Goal: Answer question/provide support: Share knowledge or assist other users

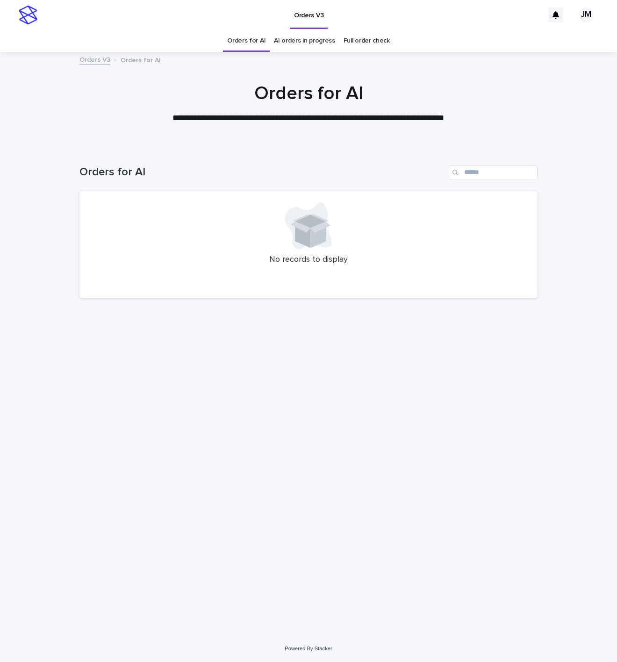
click at [306, 42] on link "AI orders in progress" at bounding box center [304, 41] width 61 height 22
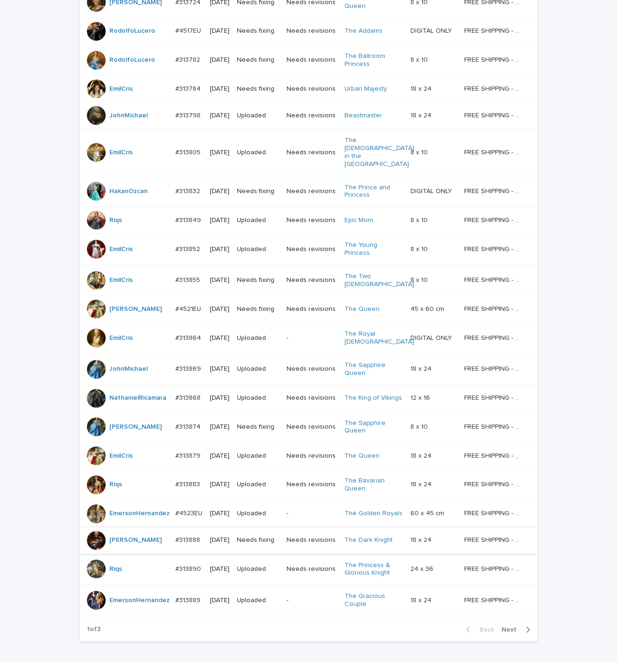
scroll to position [529, 0]
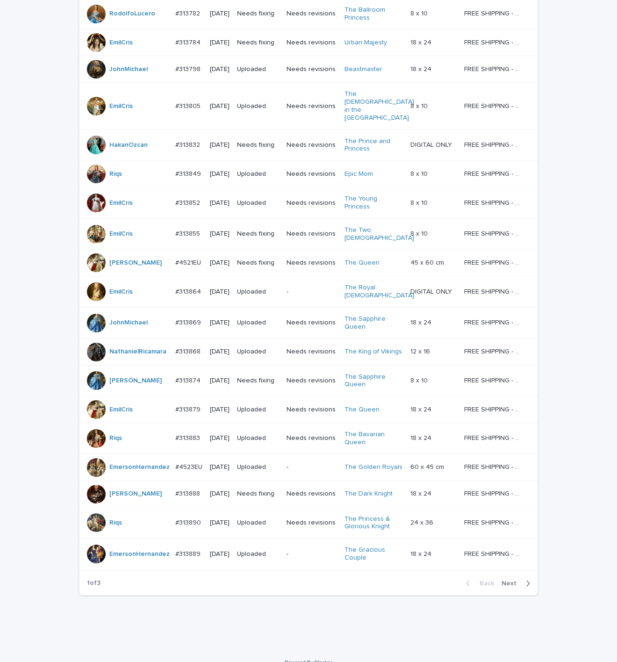
click at [514, 580] on span "Next" at bounding box center [512, 583] width 21 height 7
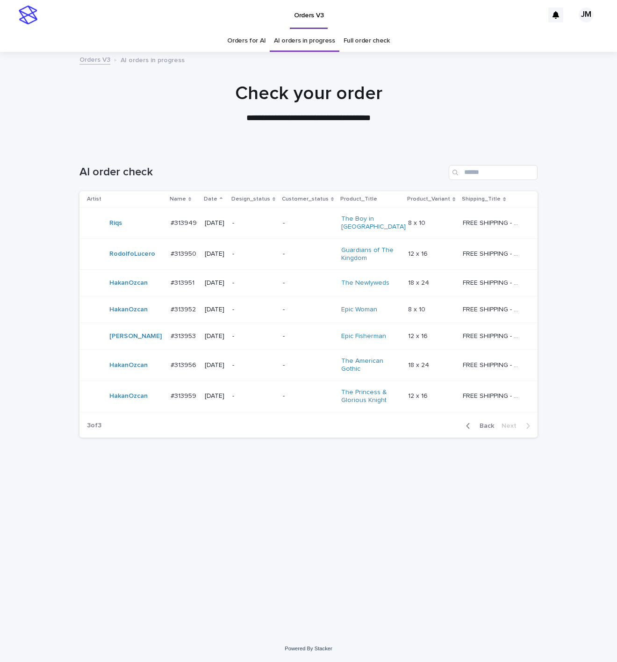
click at [279, 391] on td "-" at bounding box center [254, 396] width 51 height 31
click at [482, 423] on span "Back" at bounding box center [484, 426] width 20 height 7
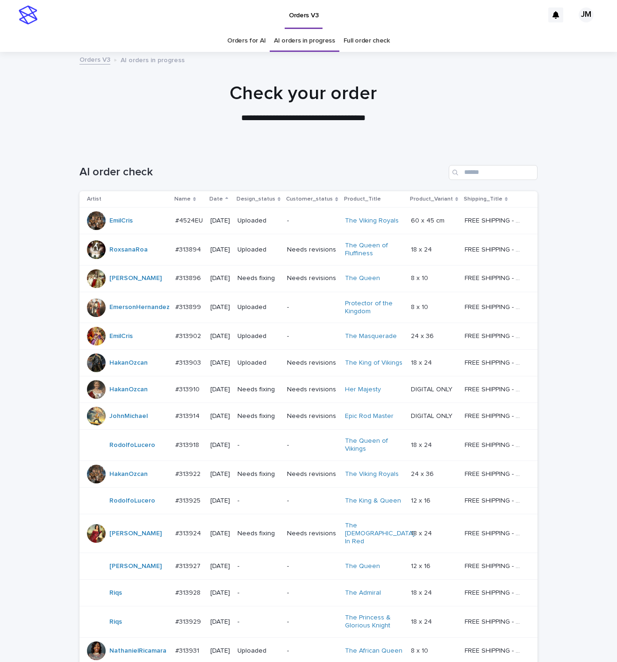
click at [254, 51] on link "Orders for AI" at bounding box center [246, 41] width 38 height 22
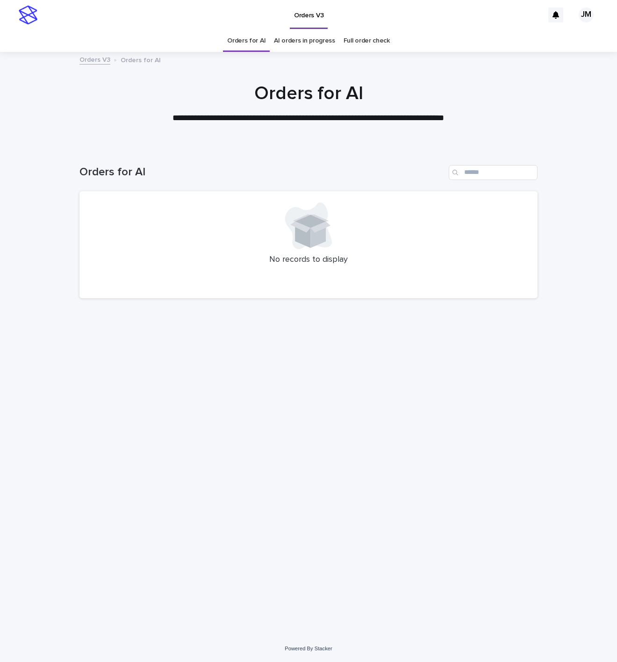
click at [0, 176] on div "Loading... Saving… Loading... Saving… Orders for AI No records to display" at bounding box center [308, 390] width 617 height 489
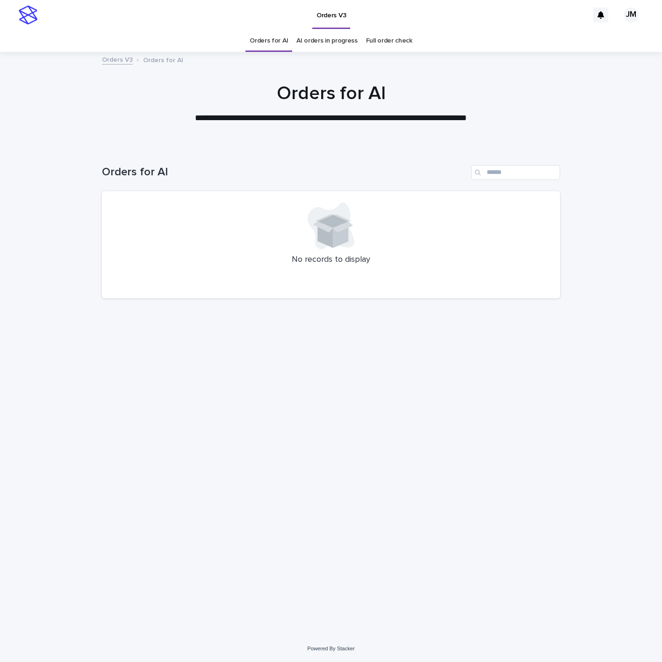
click at [293, 103] on h1 "Orders for AI" at bounding box center [331, 93] width 458 height 22
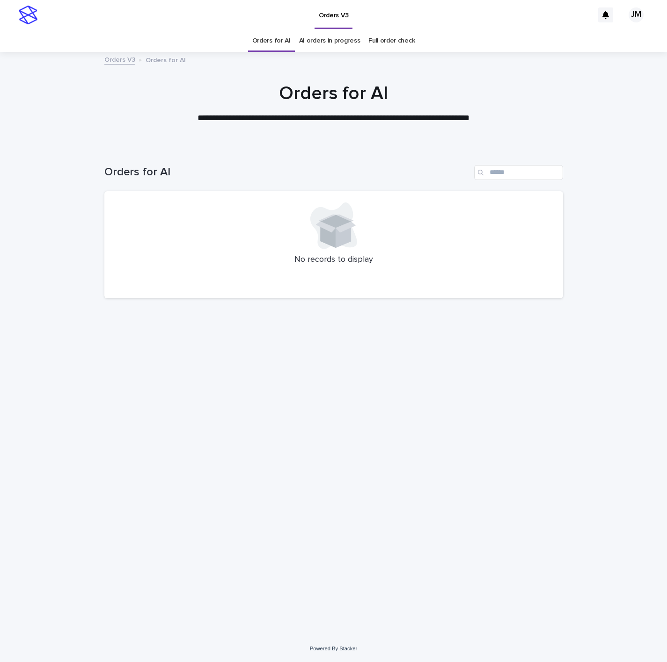
click at [570, 654] on div "**********" at bounding box center [333, 331] width 667 height 662
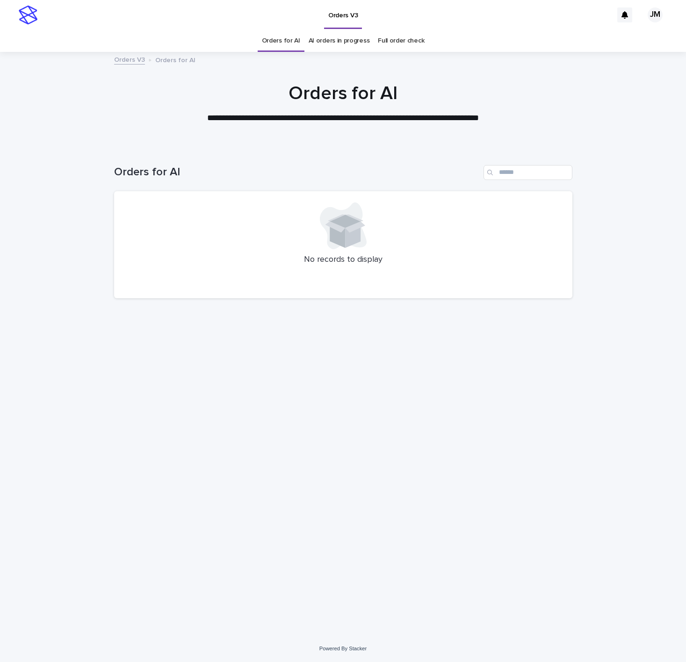
click at [326, 37] on link "AI orders in progress" at bounding box center [339, 41] width 61 height 22
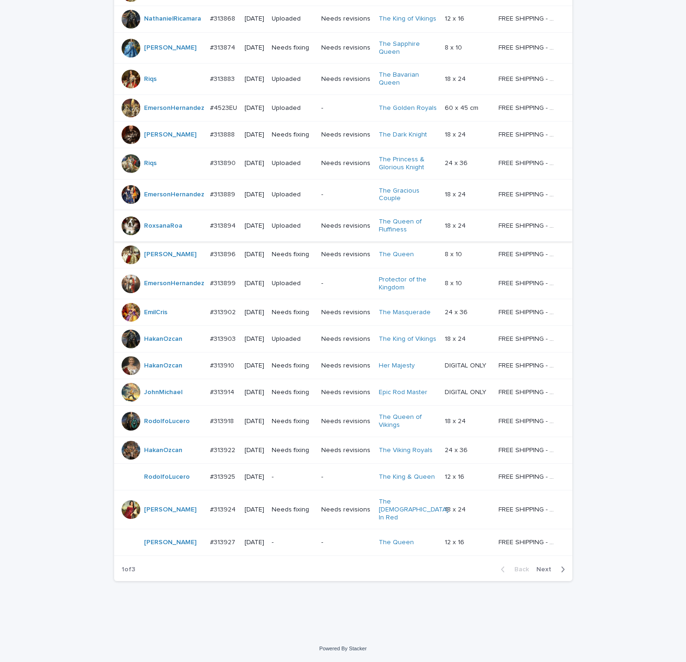
scroll to position [561, 0]
click at [264, 400] on div "2025-09-16" at bounding box center [255, 392] width 20 height 15
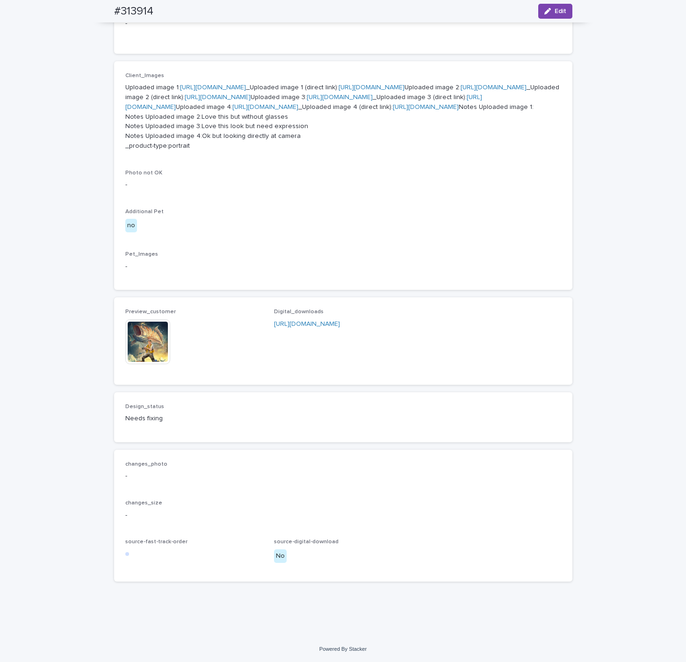
scroll to position [529, 0]
click at [140, 344] on img at bounding box center [147, 341] width 45 height 45
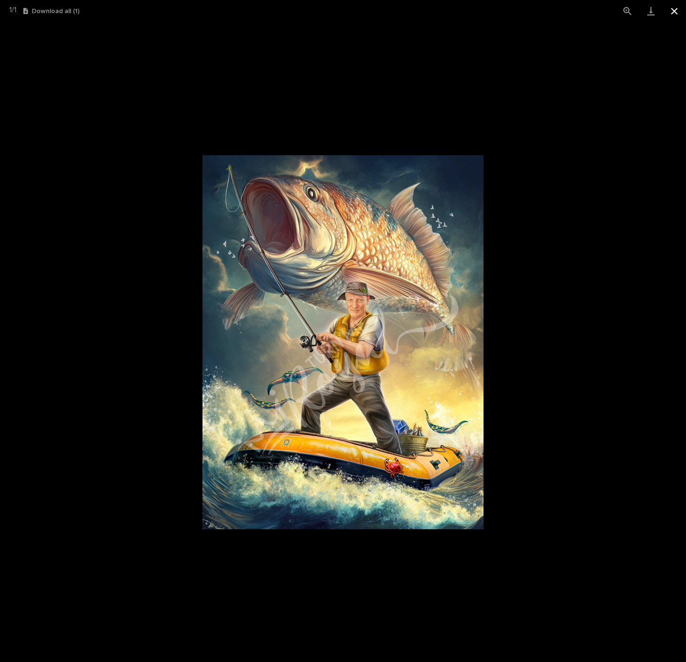
click at [680, 15] on button "Close gallery" at bounding box center [674, 11] width 23 height 22
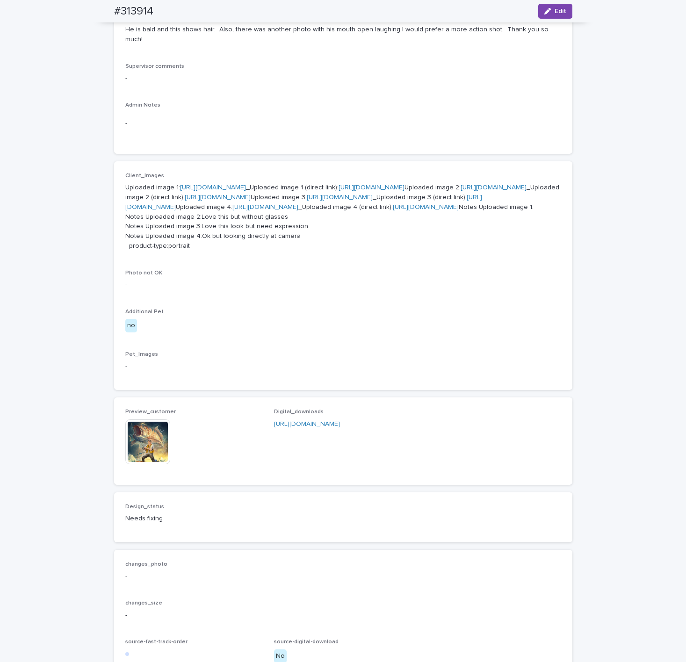
scroll to position [179, 0]
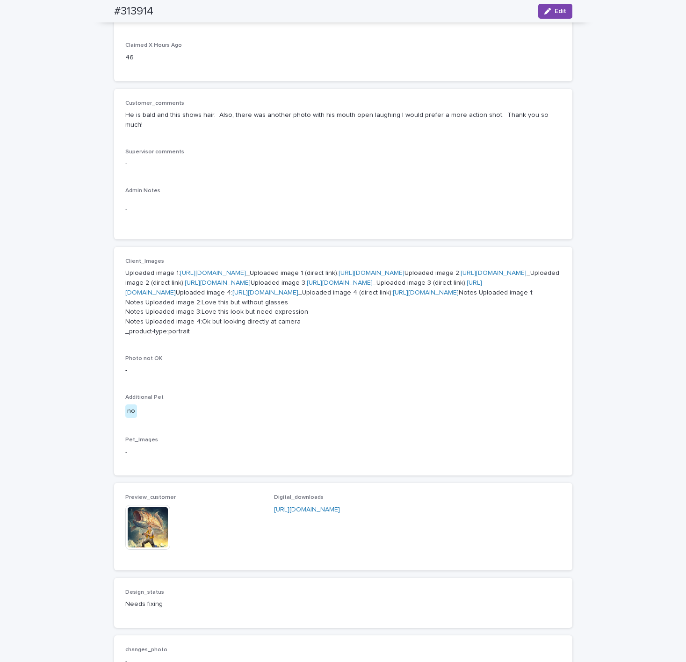
click at [339, 276] on link "https://files.getuploadkit.com/e11cfb23-3d37-4f5e-b252-d52a065c0f83/a9e64ee7-14…" at bounding box center [372, 273] width 66 height 7
click at [291, 337] on p "Uploaded image 1: https://cdn.shopify.com-uploadkit.app/s/files/1/0033/4807/051…" at bounding box center [343, 302] width 436 height 68
click at [307, 286] on link "https://cdn.shopify.com-uploadkit.app/s/files/1/0033/4807/0511/files/download.h…" at bounding box center [340, 283] width 66 height 7
click at [393, 296] on link "https://files.getuploadkit.com/e11cfb23-3d37-4f5e-b252-d52a065c0f83/2c04e388-1e…" at bounding box center [426, 293] width 66 height 7
click at [461, 276] on link "https://cdn.shopify.com-uploadkit.app/s/files/1/0033/4807/0511/files/download.h…" at bounding box center [494, 273] width 66 height 7
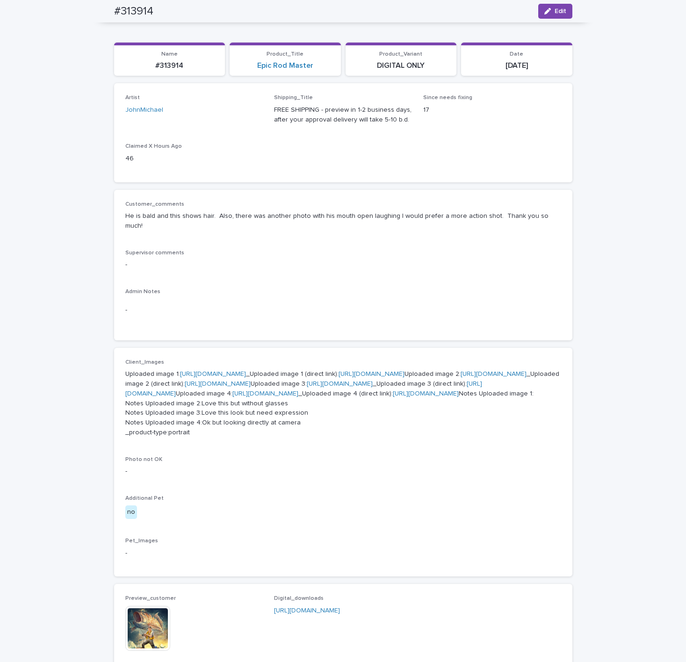
scroll to position [0, 0]
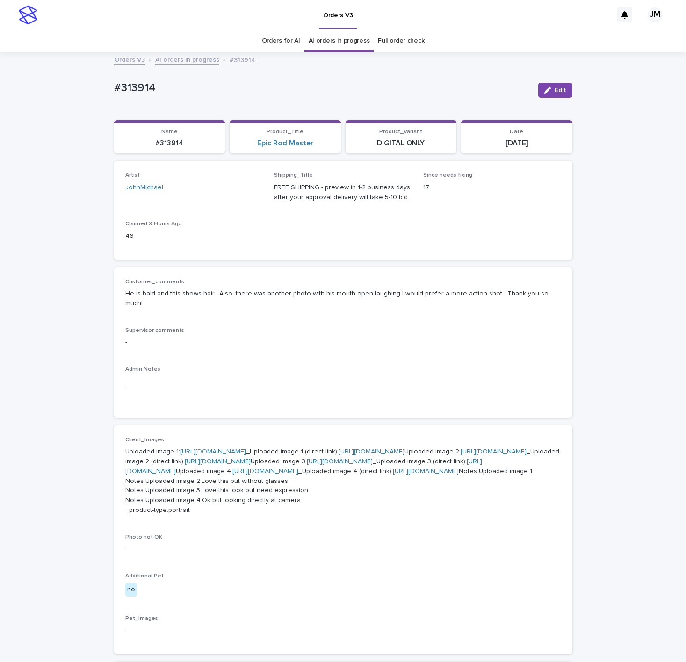
click at [539, 297] on p "He is bald and this shows hair. Also, there was another photo with his mouth op…" at bounding box center [343, 299] width 436 height 20
drag, startPoint x: 156, startPoint y: 146, endPoint x: 181, endPoint y: 146, distance: 25.7
click at [183, 146] on p "#313914" at bounding box center [170, 143] width 100 height 9
copy p "#313914"
click at [555, 89] on span "Edit" at bounding box center [561, 90] width 12 height 7
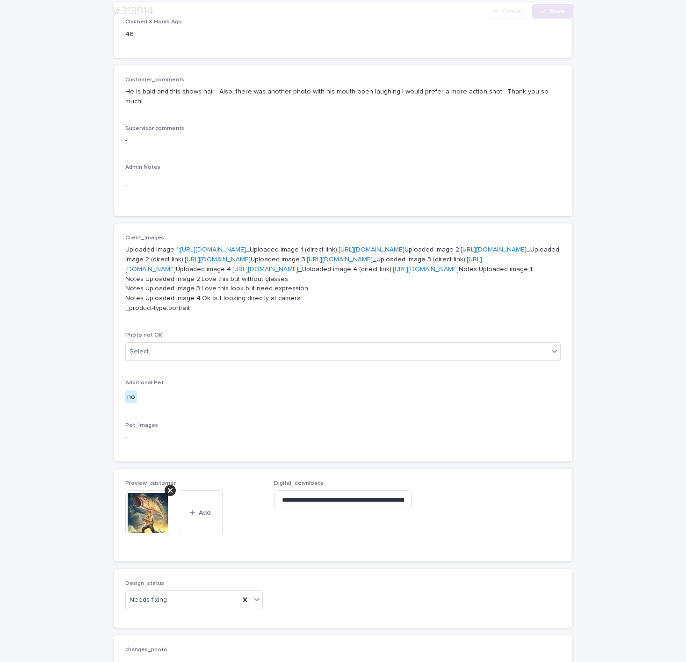
scroll to position [351, 0]
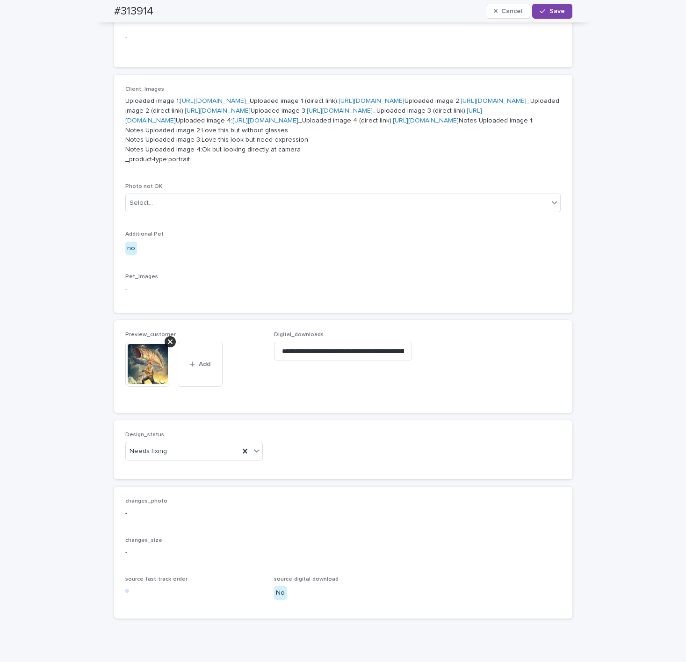
click at [151, 387] on img at bounding box center [147, 364] width 45 height 45
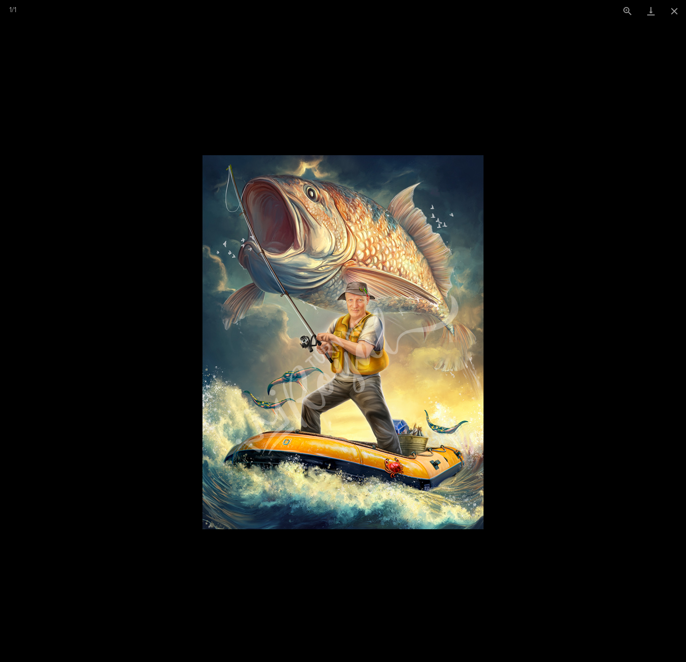
drag, startPoint x: 676, startPoint y: 13, endPoint x: 616, endPoint y: 94, distance: 101.7
click at [676, 14] on button "Close gallery" at bounding box center [674, 11] width 23 height 22
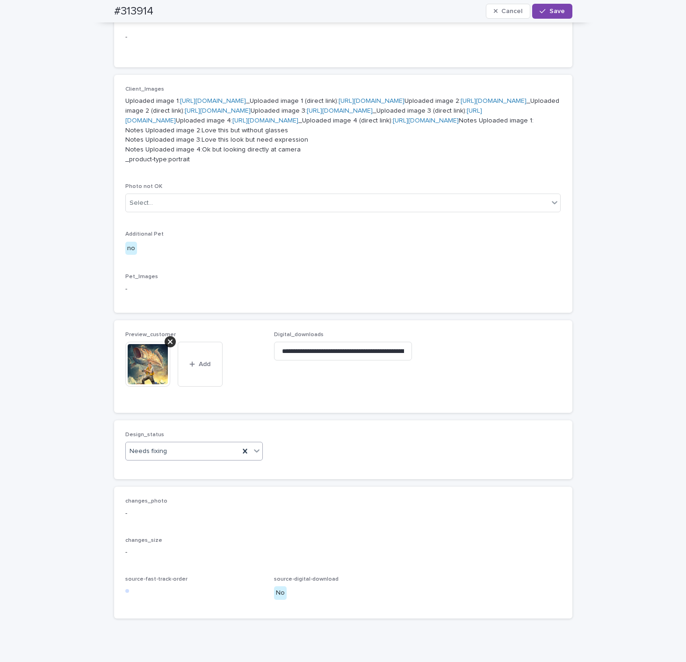
click at [197, 459] on div "Needs fixing" at bounding box center [183, 451] width 114 height 15
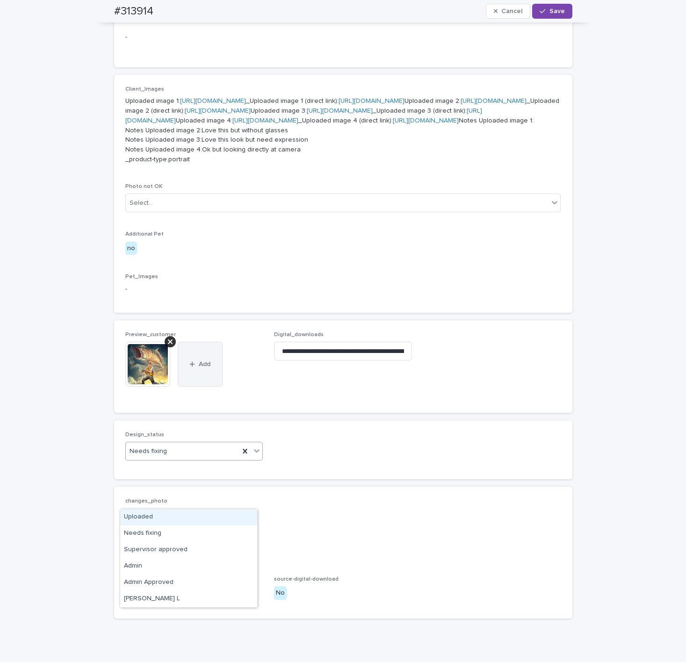
click at [172, 521] on div "Uploaded" at bounding box center [188, 517] width 137 height 16
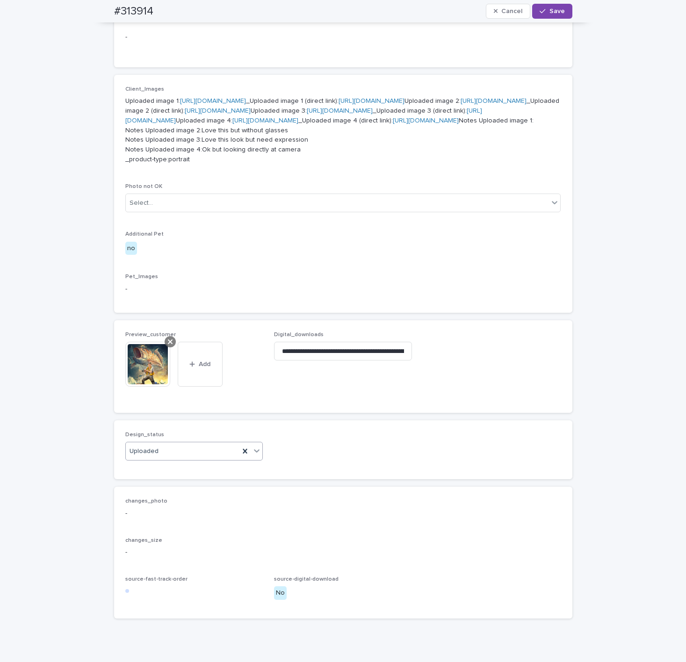
click at [168, 346] on icon at bounding box center [170, 341] width 5 height 7
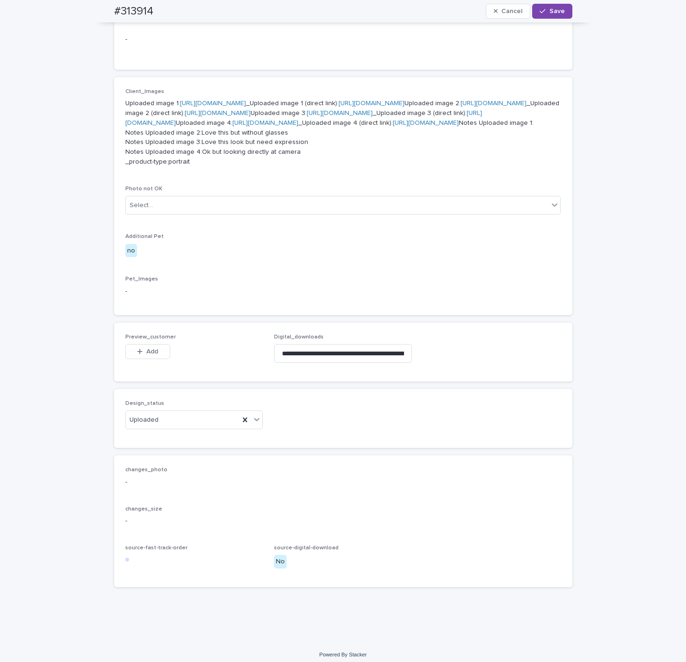
scroll to position [334, 0]
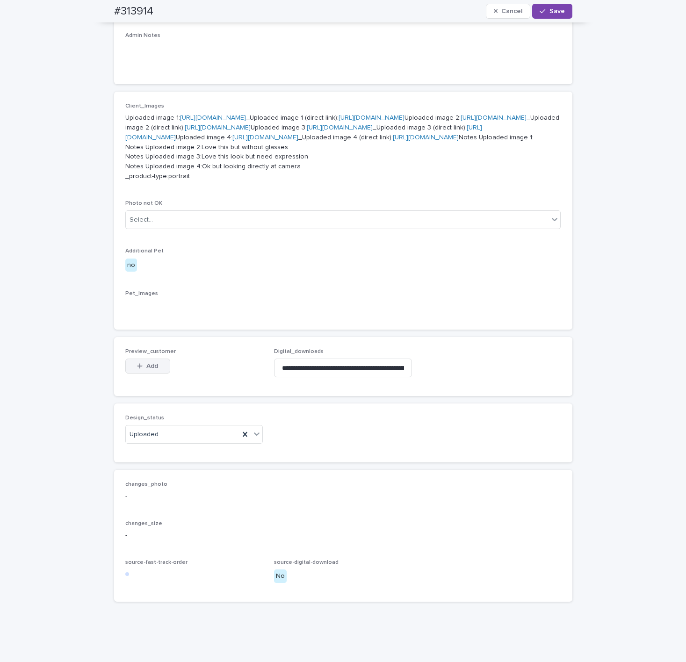
click at [138, 370] on div "button" at bounding box center [141, 366] width 9 height 7
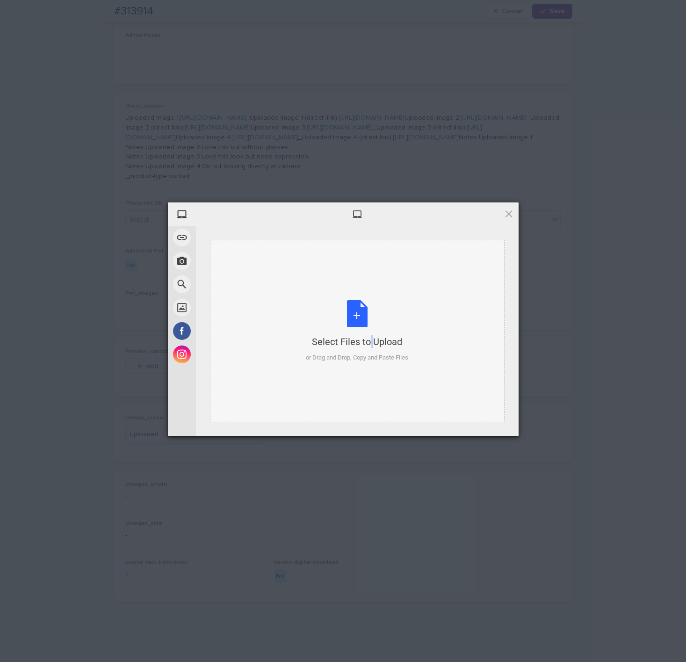
click at [354, 337] on div "Select Files to Upload" at bounding box center [357, 341] width 102 height 13
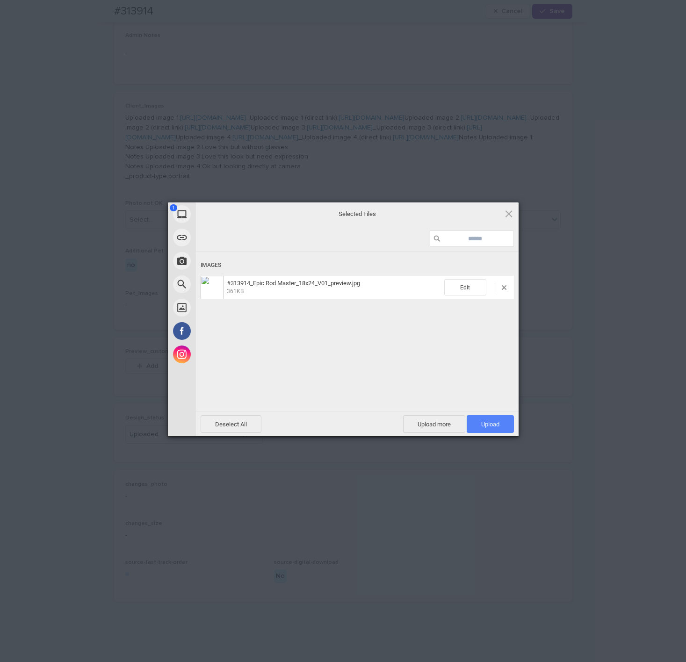
click at [484, 420] on span "Upload 1" at bounding box center [490, 424] width 47 height 18
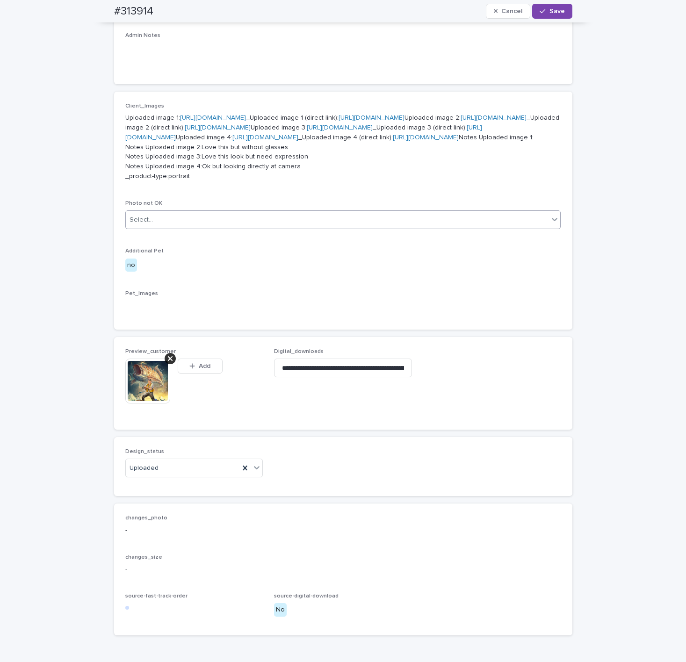
scroll to position [351, 0]
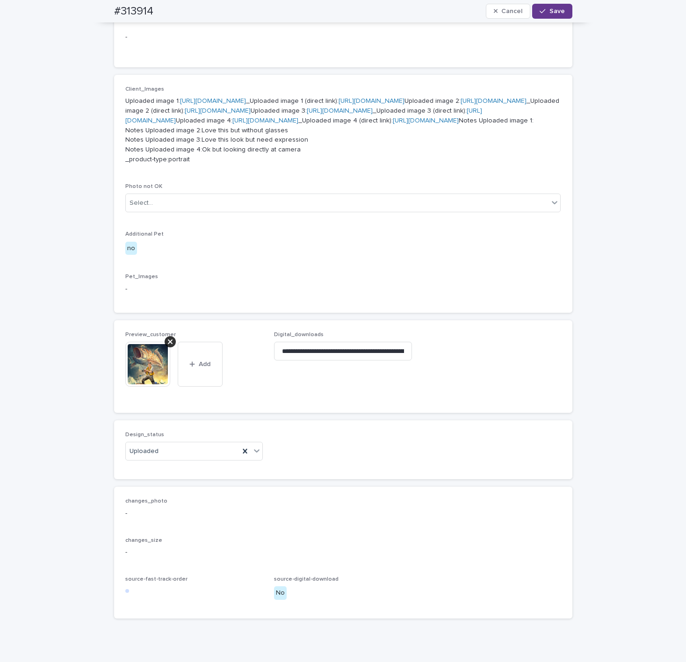
click at [550, 9] on span "Save" at bounding box center [557, 11] width 15 height 7
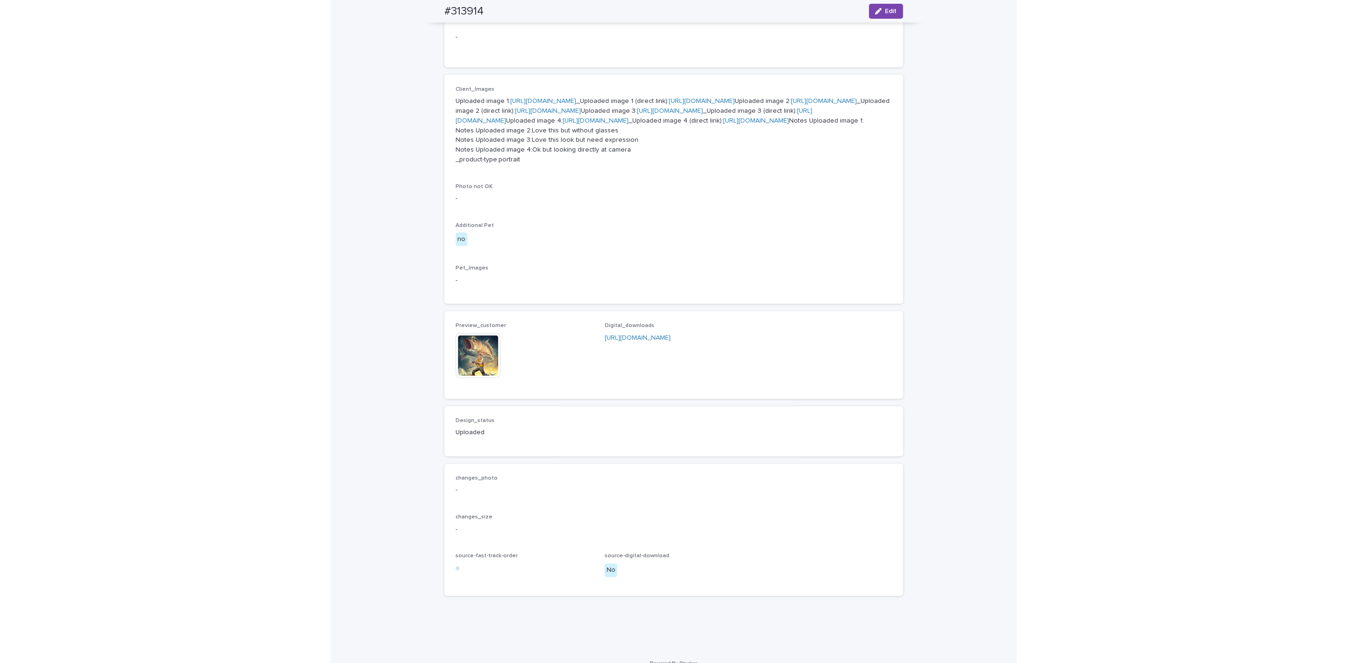
scroll to position [338, 0]
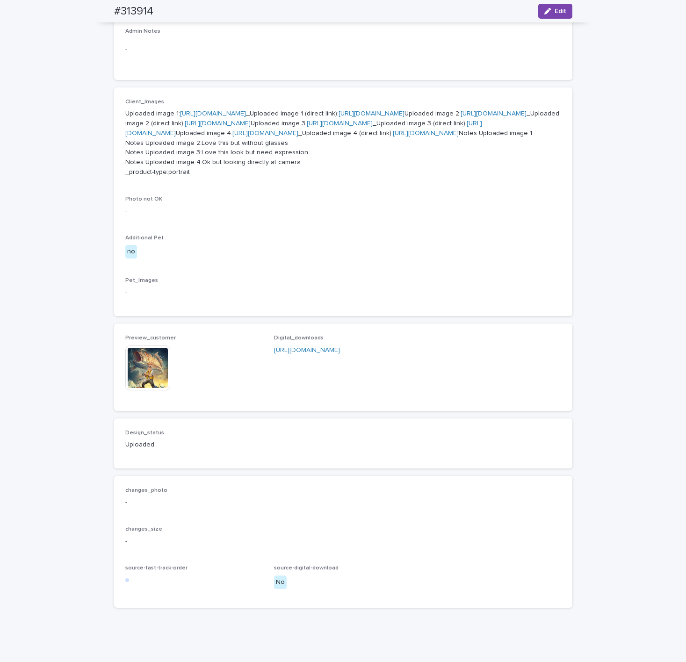
click at [138, 391] on img at bounding box center [147, 368] width 45 height 45
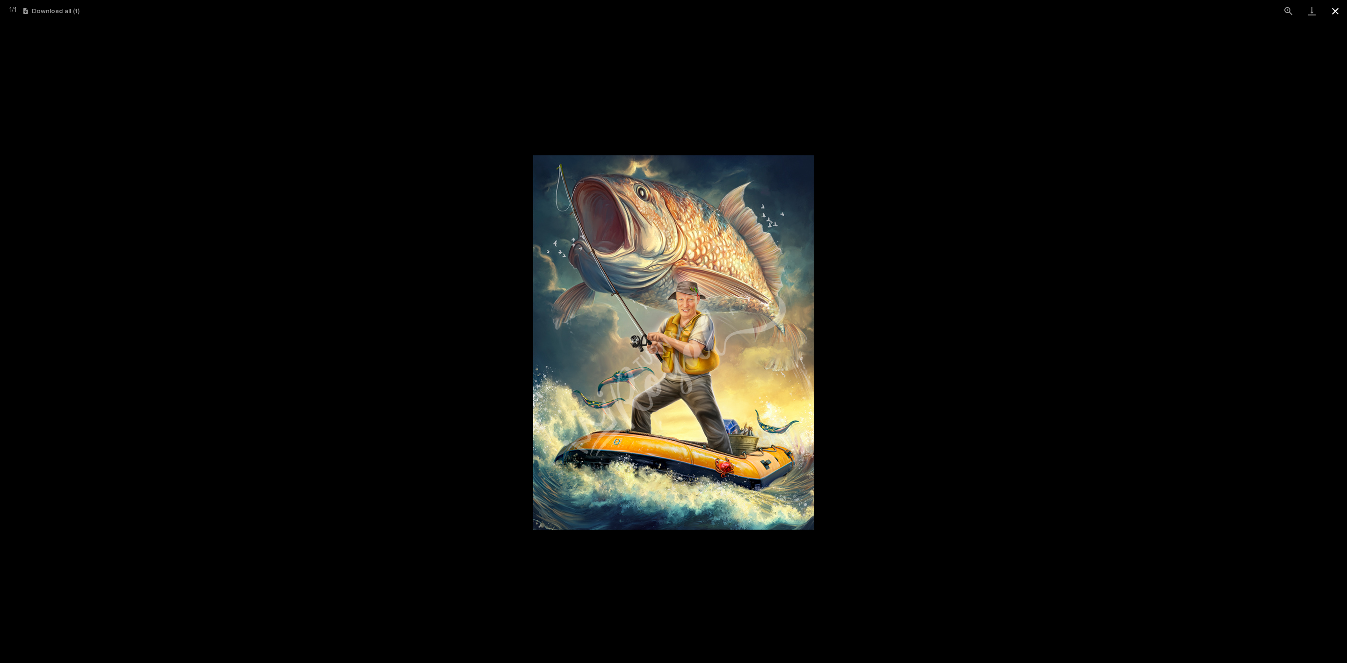
click at [686, 12] on button "Close gallery" at bounding box center [1335, 11] width 23 height 22
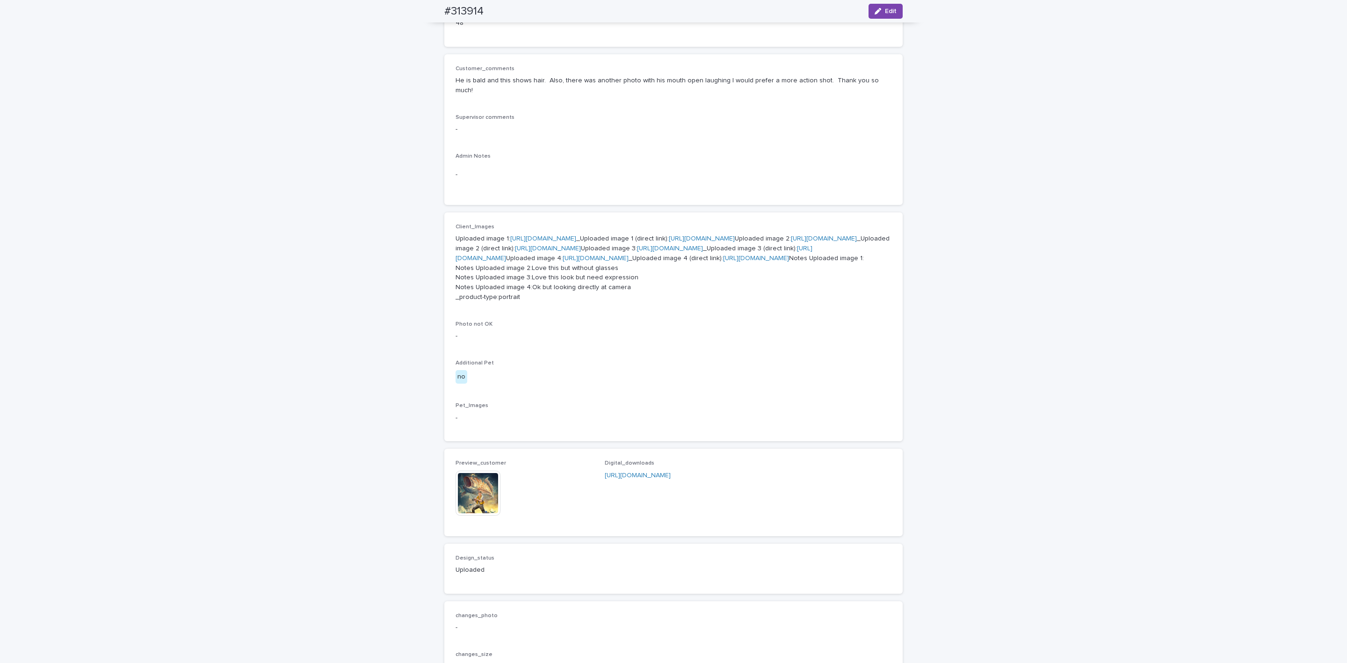
scroll to position [0, 0]
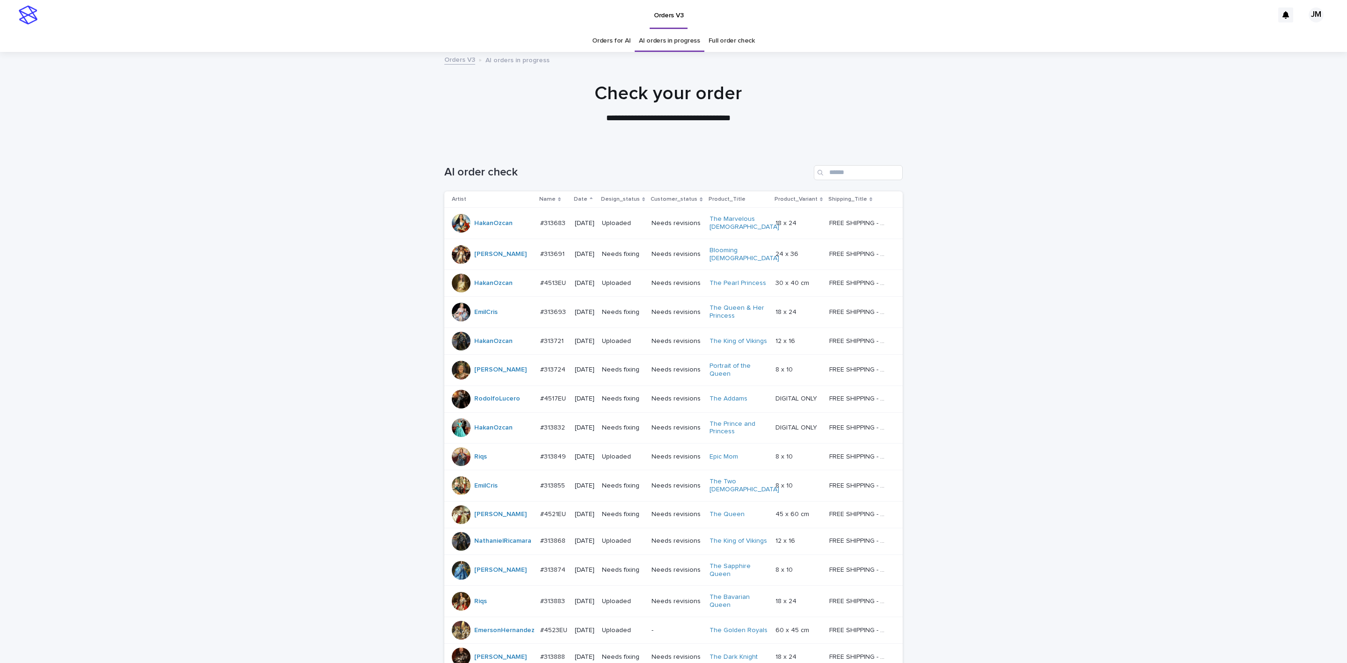
click at [686, 181] on div "AI order check" at bounding box center [673, 168] width 458 height 45
click at [686, 178] on input "Search" at bounding box center [858, 172] width 89 height 15
type input "*"
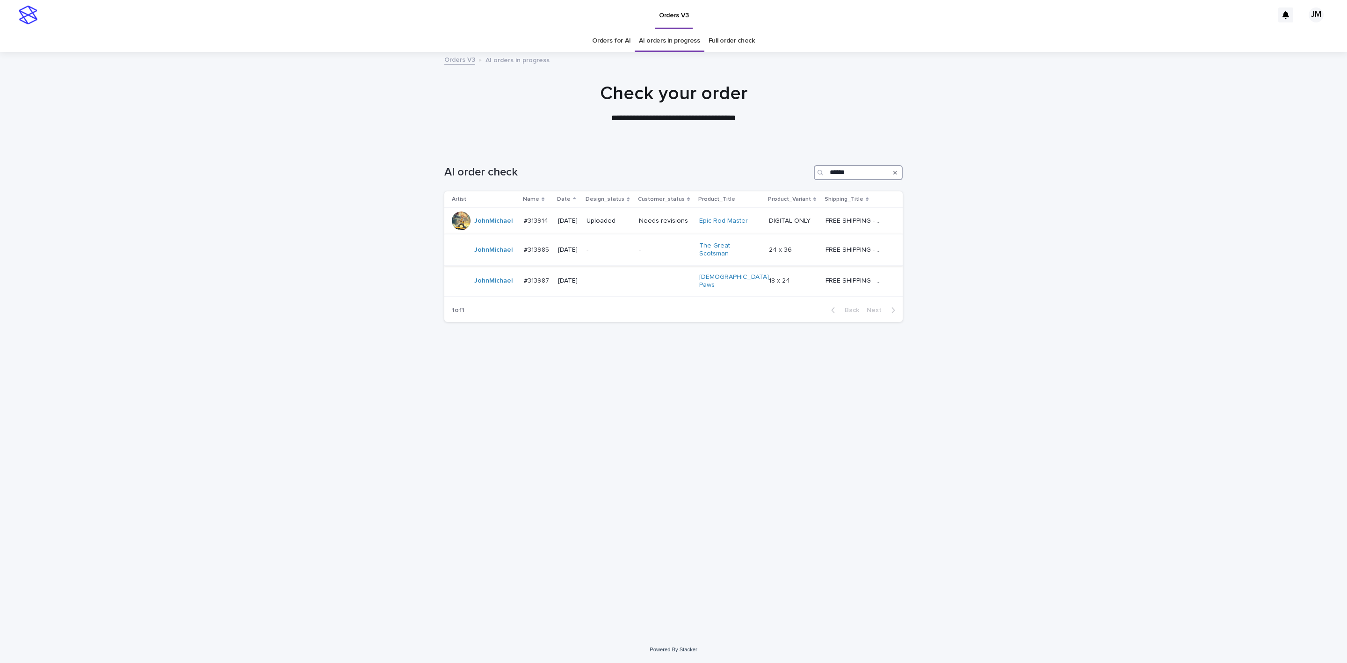
type input "******"
click at [630, 252] on p "-" at bounding box center [609, 250] width 45 height 8
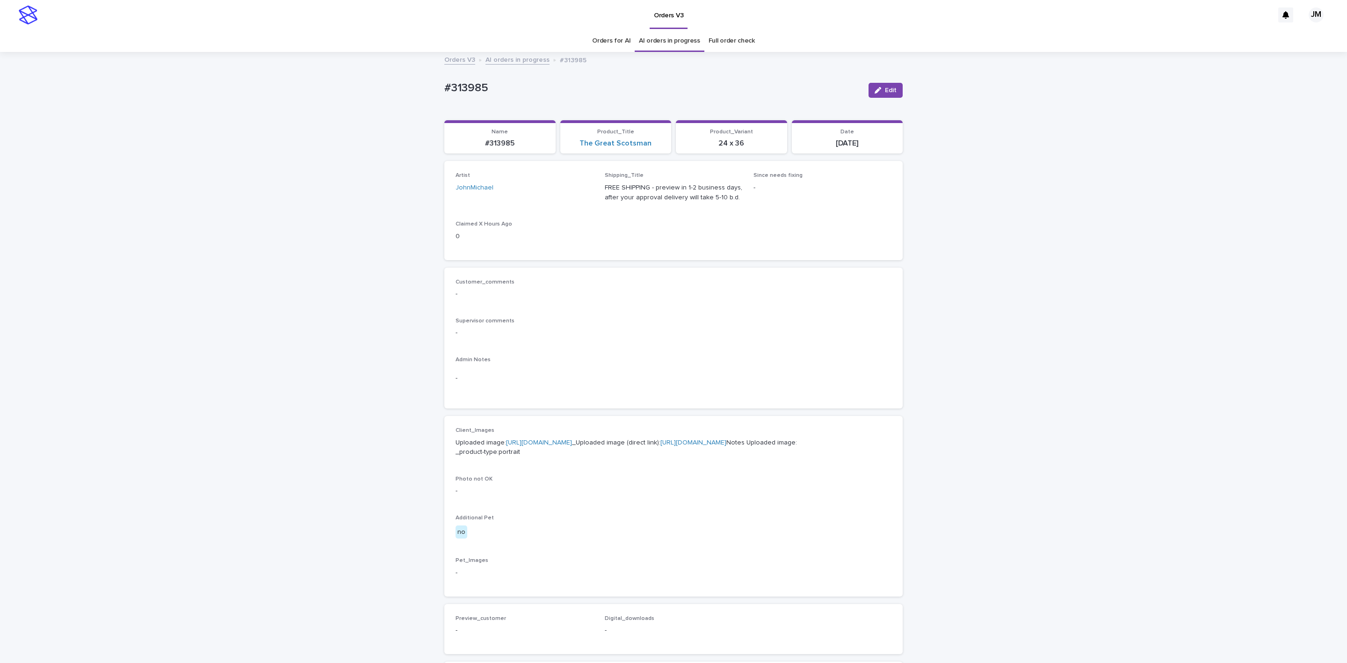
click at [686, 446] on link "https://files.getuploadkit.com/e11cfb23-3d37-4f5e-b252-d52a065c0f83/80cc2d3f-ae…" at bounding box center [693, 442] width 66 height 7
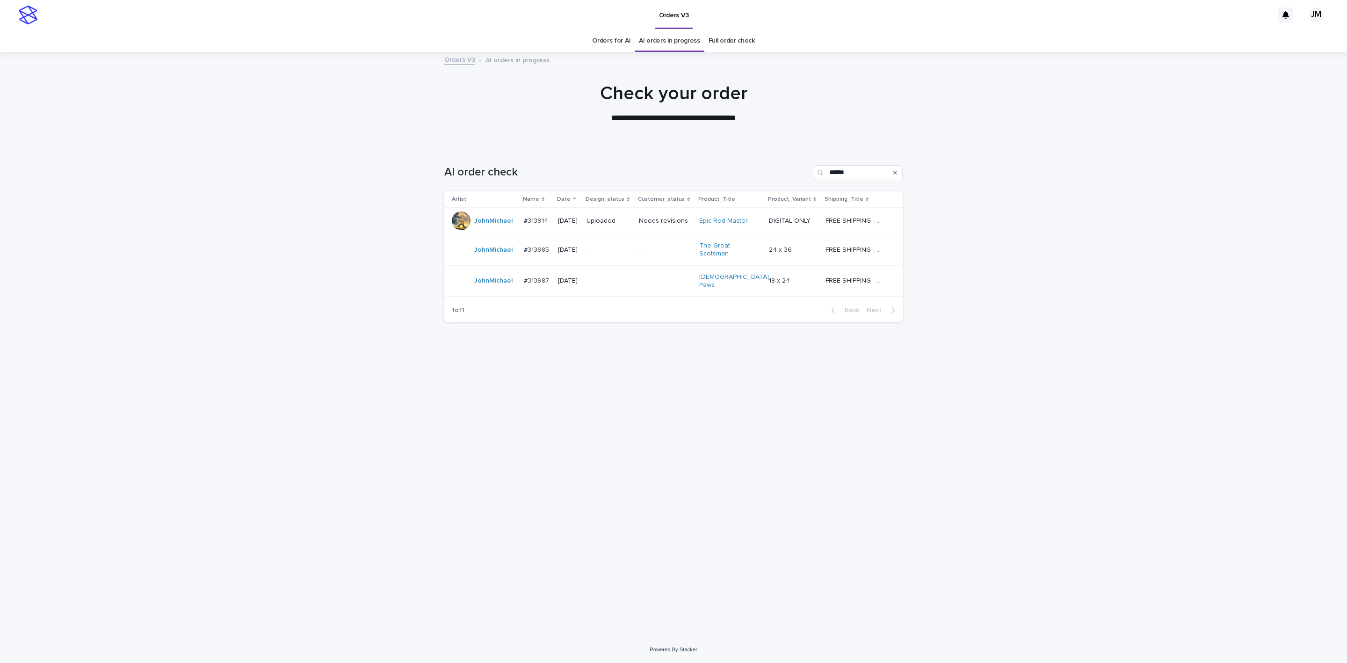
click at [619, 43] on link "Orders for AI" at bounding box center [611, 41] width 38 height 22
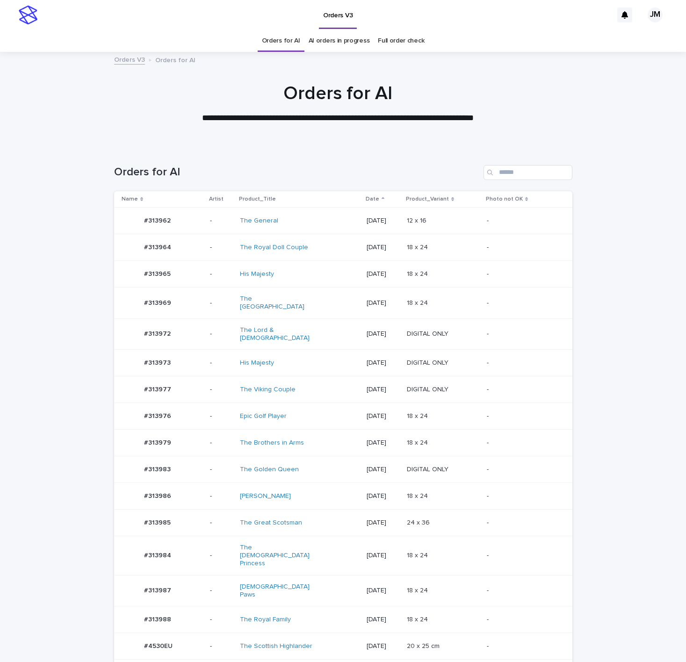
click at [290, 583] on div "[DEMOGRAPHIC_DATA] Paws" at bounding box center [279, 591] width 78 height 16
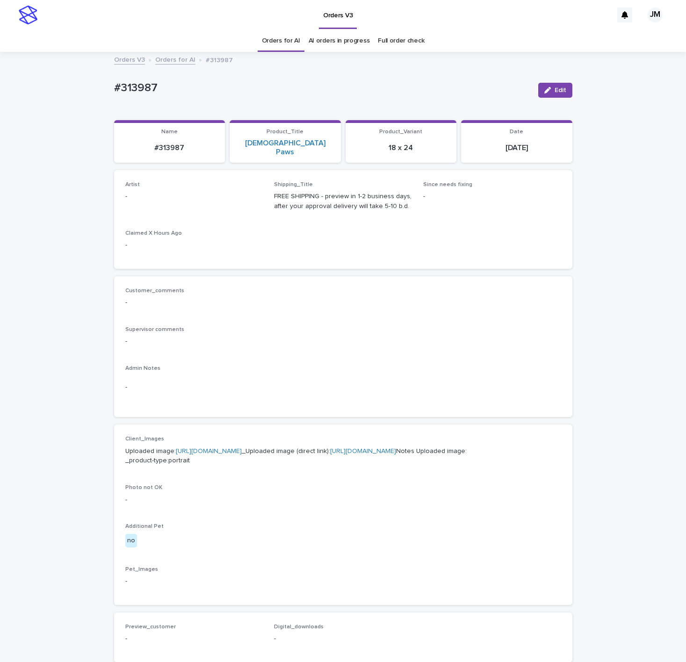
drag, startPoint x: 553, startPoint y: 87, endPoint x: 308, endPoint y: 179, distance: 262.0
click at [555, 90] on span "Edit" at bounding box center [561, 90] width 12 height 7
click at [188, 194] on div "Select..." at bounding box center [179, 201] width 107 height 15
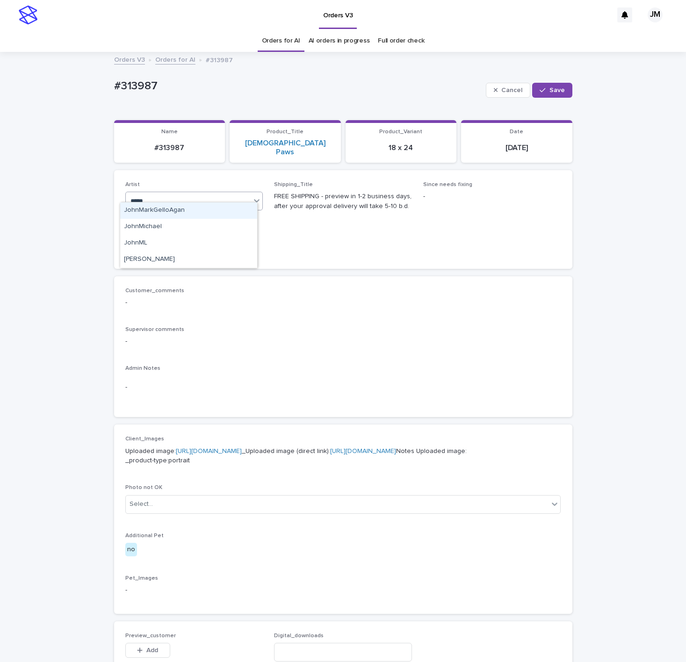
type input "******"
click at [201, 210] on div "JohnMichael" at bounding box center [188, 211] width 137 height 16
click at [550, 92] on span "Save" at bounding box center [557, 90] width 15 height 7
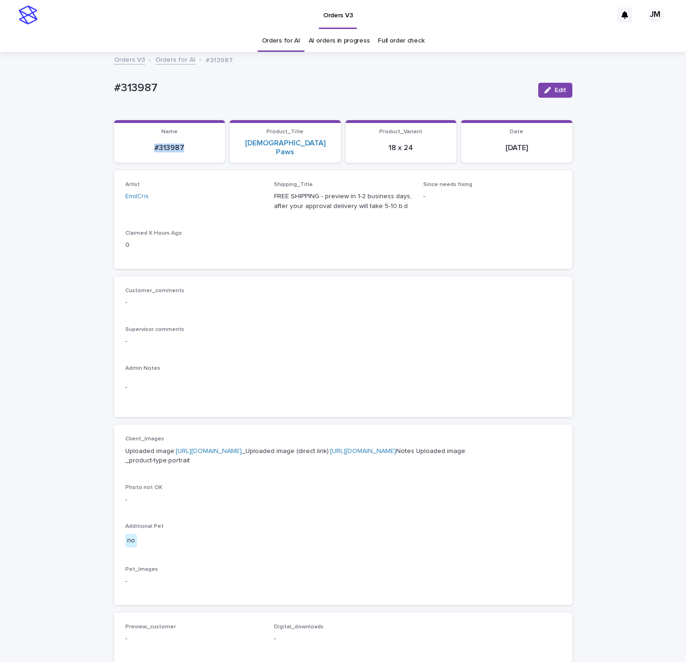
drag, startPoint x: 180, startPoint y: 150, endPoint x: 141, endPoint y: 146, distance: 39.0
click at [141, 146] on section "Name #313987" at bounding box center [169, 141] width 111 height 43
copy p "#313987"
click at [36, 140] on div "Loading... Saving… Loading... Saving… #313987 Edit #313987 Edit Sorry, there wa…" at bounding box center [343, 483] width 686 height 861
click at [288, 466] on p "Uploaded image: [URL][DOMAIN_NAME] _Uploaded image (direct link): [URL][DOMAIN_…" at bounding box center [343, 457] width 436 height 20
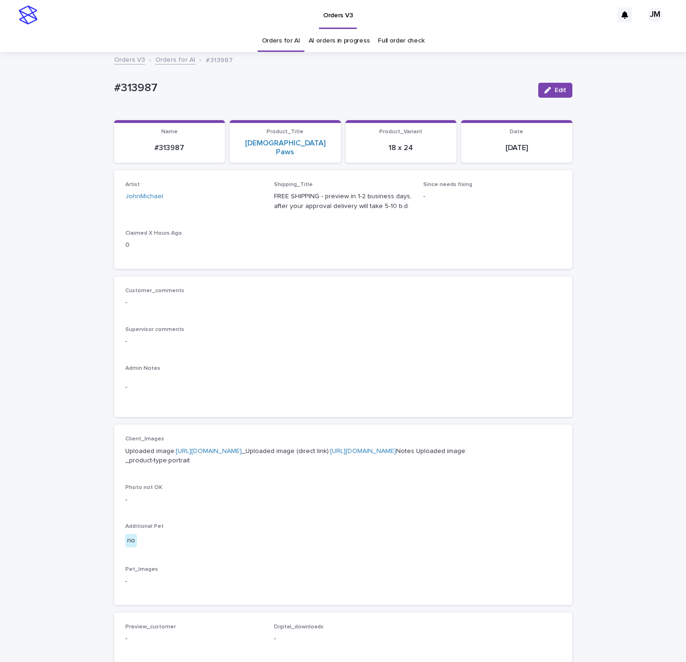
click at [330, 455] on link "https://files.getuploadkit.com/e11cfb23-3d37-4f5e-b252-d52a065c0f83/d539663b-d5…" at bounding box center [363, 451] width 66 height 7
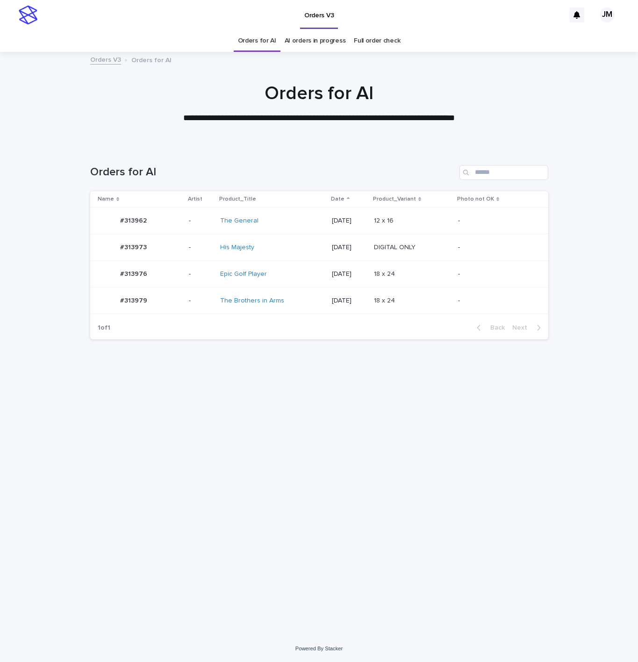
click at [286, 298] on div "The Brothers in Arms" at bounding box center [259, 301] width 78 height 8
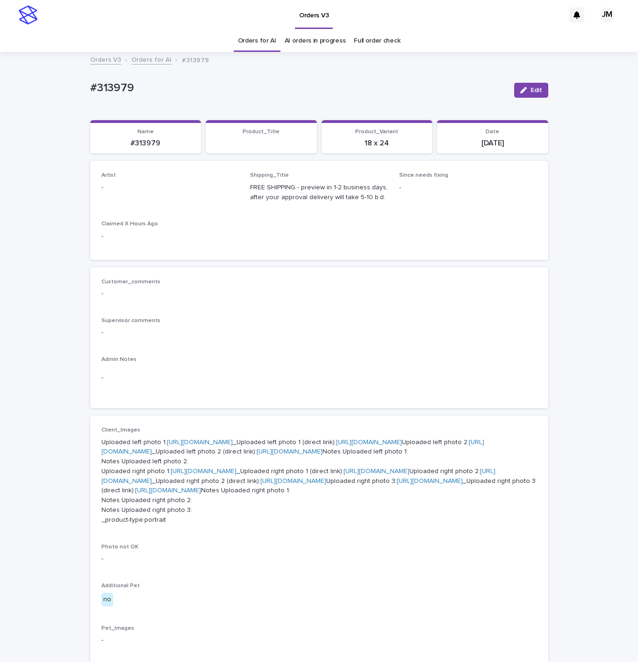
drag, startPoint x: 532, startPoint y: 97, endPoint x: 307, endPoint y: 131, distance: 227.1
click at [530, 96] on button "Edit" at bounding box center [532, 90] width 34 height 15
drag, startPoint x: 182, startPoint y: 188, endPoint x: 187, endPoint y: 186, distance: 5.2
click at [181, 189] on div "Select..." at bounding box center [155, 191] width 107 height 15
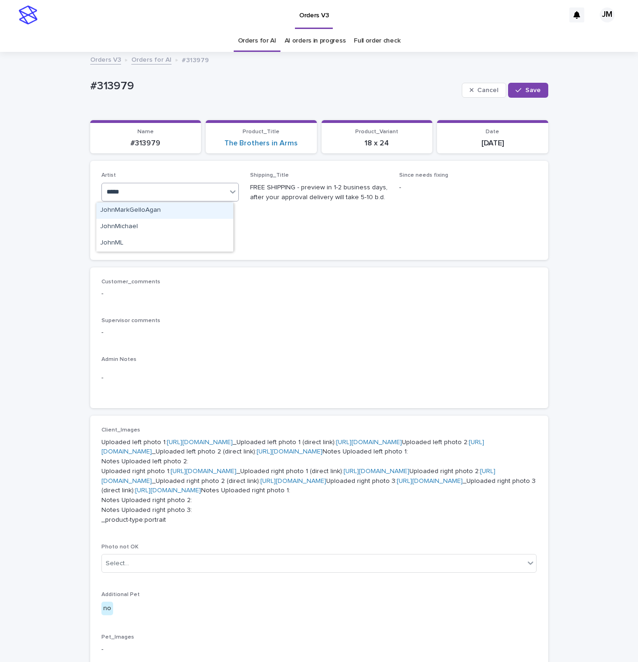
type input "******"
click at [152, 218] on div "JohnMichael" at bounding box center [164, 211] width 137 height 16
drag, startPoint x: 504, startPoint y: 89, endPoint x: 513, endPoint y: 93, distance: 9.8
click at [508, 90] on button "Save" at bounding box center [528, 90] width 40 height 15
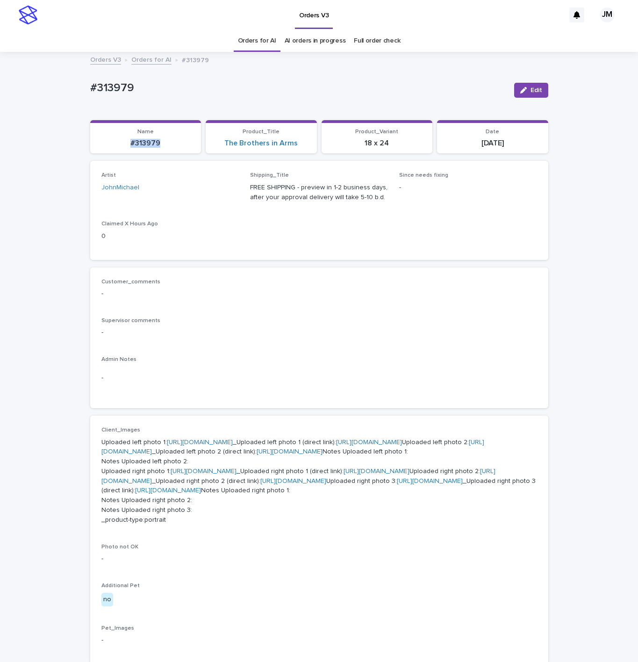
drag, startPoint x: 145, startPoint y: 141, endPoint x: 124, endPoint y: 142, distance: 21.1
click at [97, 139] on p "#313979" at bounding box center [146, 143] width 100 height 9
copy p "#313979"
click at [531, 90] on span "Edit" at bounding box center [537, 90] width 12 height 7
click at [217, 194] on icon at bounding box center [221, 192] width 9 height 9
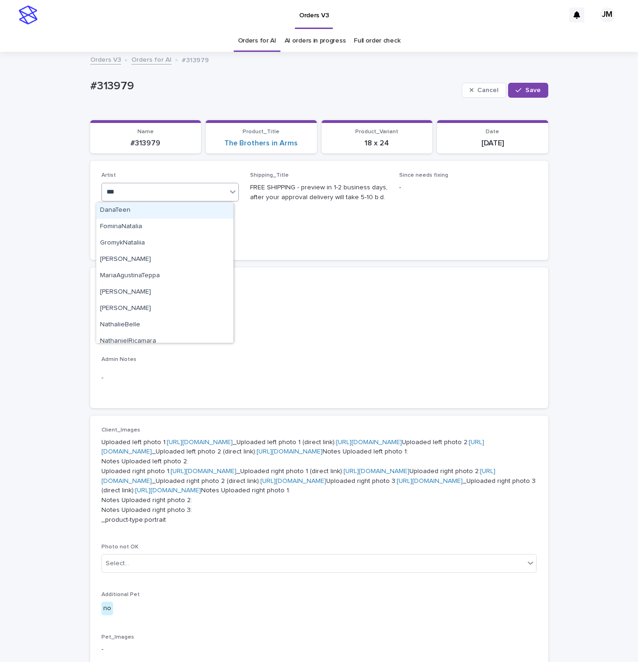
type input "****"
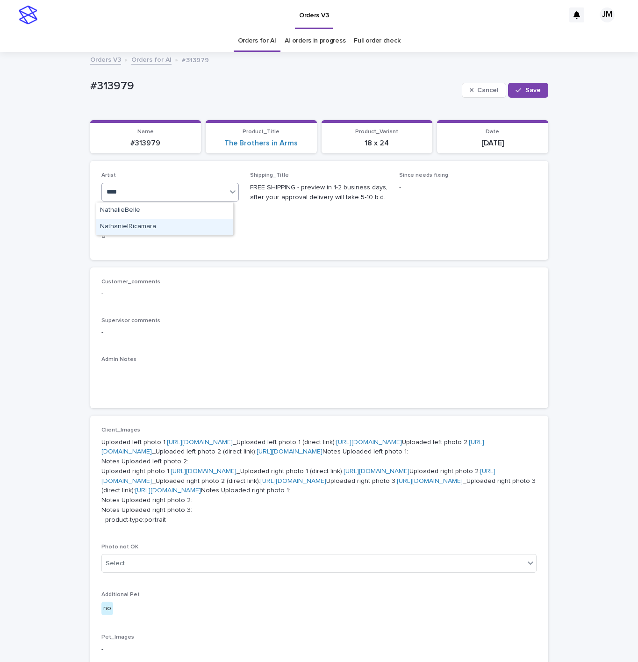
click at [177, 232] on div "NathanielRicamara" at bounding box center [164, 227] width 137 height 16
click at [532, 98] on div "Cancel Save" at bounding box center [505, 90] width 87 height 37
click at [531, 89] on span "Save" at bounding box center [533, 90] width 15 height 7
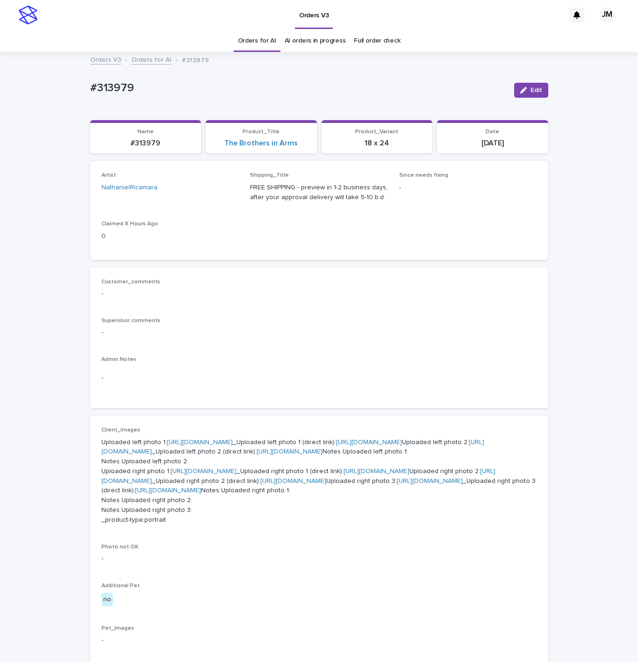
click at [153, 525] on p "Uploaded left photo 1: https://cdn.shopify.com-uploadkit.app/s/files/1/0033/480…" at bounding box center [320, 481] width 436 height 87
click at [307, 38] on link "AI orders in progress" at bounding box center [315, 41] width 61 height 22
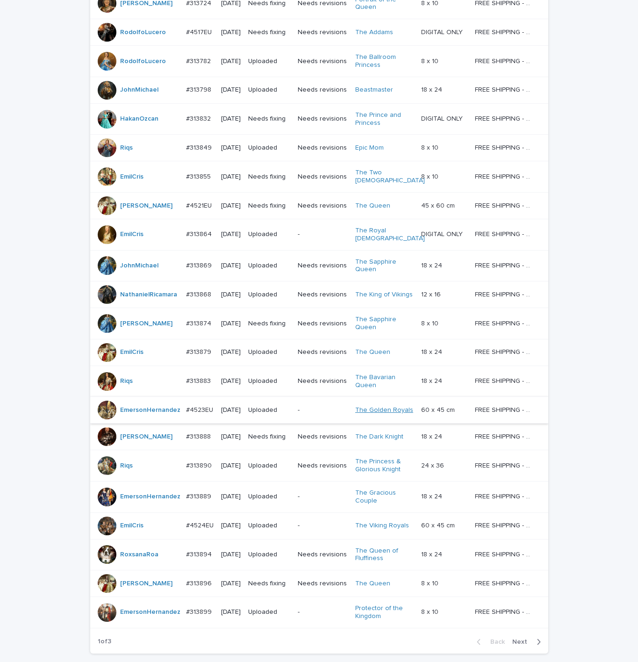
scroll to position [525, 0]
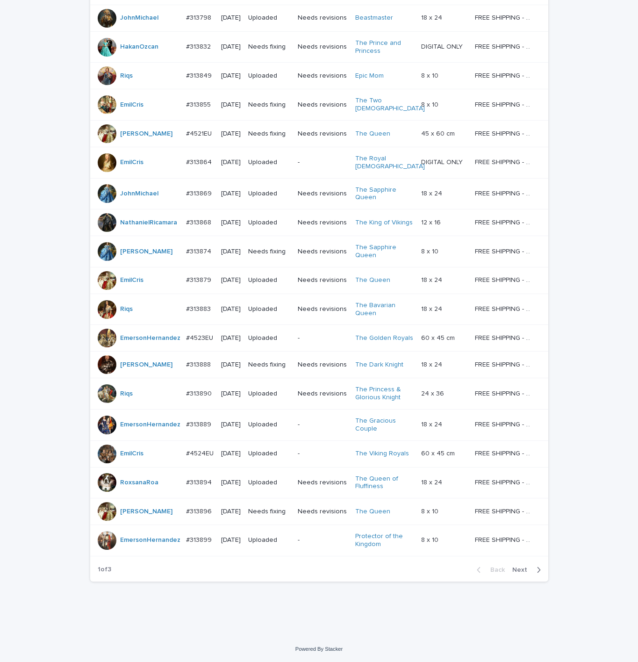
click at [516, 568] on span "Next" at bounding box center [523, 570] width 21 height 7
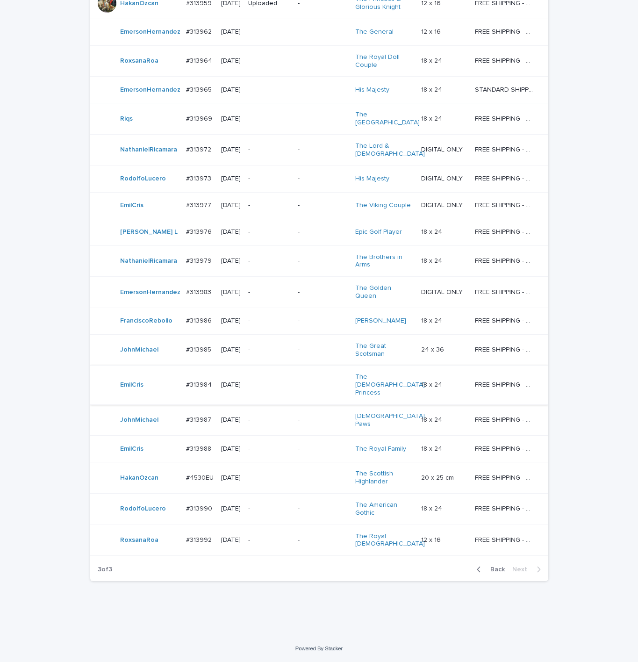
scroll to position [208, 0]
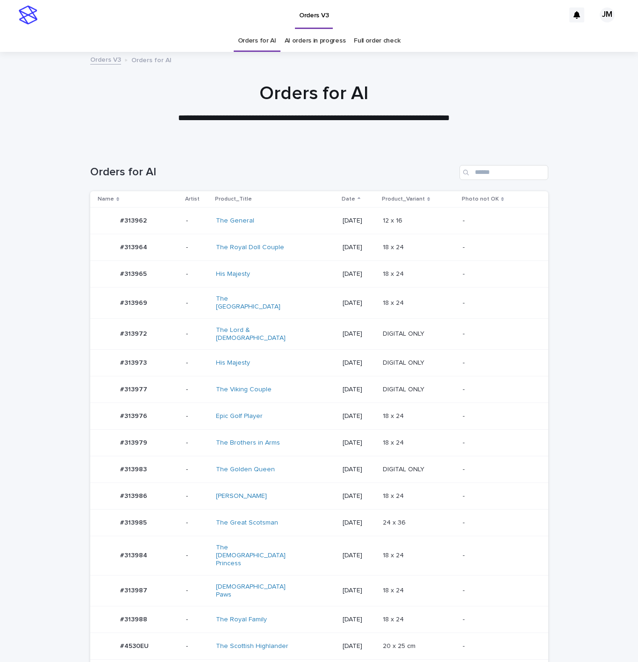
click at [284, 519] on div "The Great Scotsman" at bounding box center [255, 523] width 78 height 8
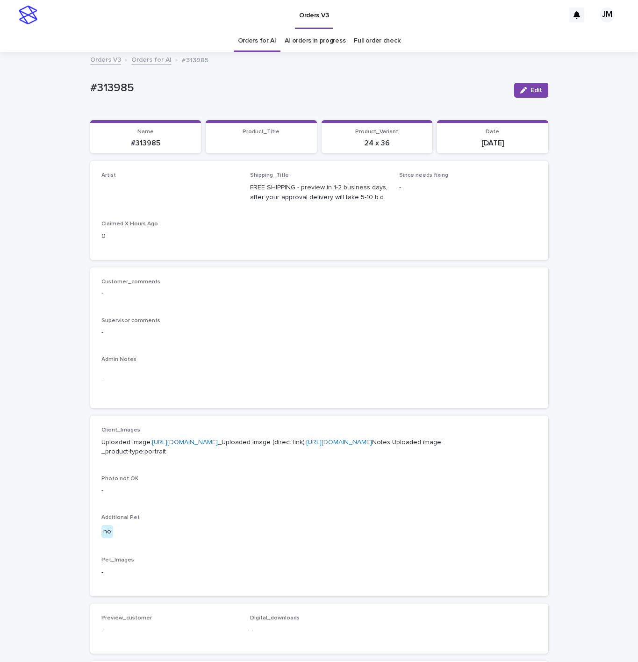
drag, startPoint x: 529, startPoint y: 88, endPoint x: 259, endPoint y: 152, distance: 278.1
click at [531, 88] on span "Edit" at bounding box center [537, 90] width 12 height 7
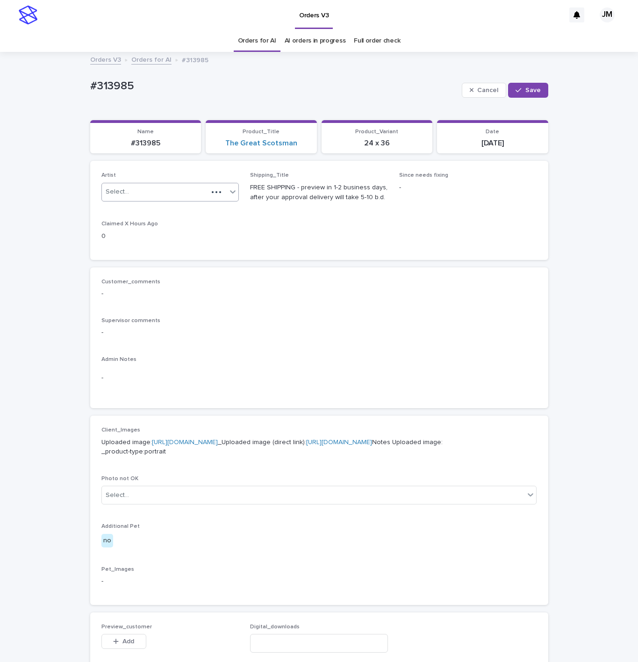
click at [153, 195] on div "Select..." at bounding box center [155, 191] width 107 height 15
type input "******"
click at [156, 212] on div "JohnMichael" at bounding box center [164, 211] width 137 height 16
drag, startPoint x: 537, startPoint y: 87, endPoint x: 439, endPoint y: 2, distance: 129.6
click at [529, 90] on button "Save" at bounding box center [528, 90] width 40 height 15
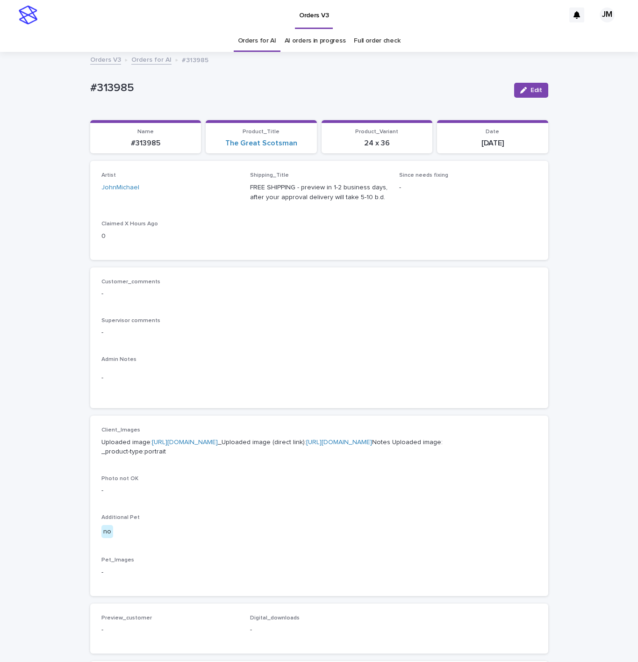
click at [417, 89] on p "#313985" at bounding box center [298, 88] width 417 height 14
drag, startPoint x: 170, startPoint y: 142, endPoint x: 142, endPoint y: 141, distance: 28.6
click at [113, 142] on p "#313985" at bounding box center [146, 143] width 100 height 9
copy p "#313985"
